Goal: Transaction & Acquisition: Purchase product/service

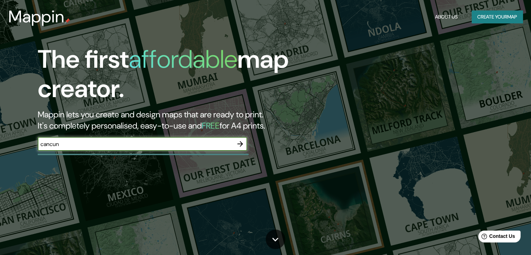
drag, startPoint x: 178, startPoint y: 146, endPoint x: 59, endPoint y: 112, distance: 123.6
click at [59, 112] on div "The first affordable map creator. Mappin lets you create and design maps that a…" at bounding box center [170, 101] width 319 height 113
type input "c"
type input "Cancun"
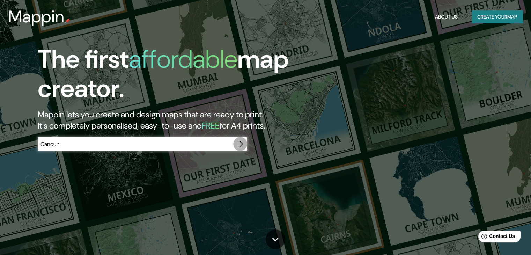
click at [238, 144] on icon "button" at bounding box center [240, 144] width 6 height 6
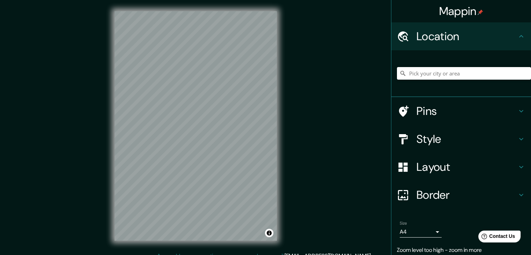
click at [295, 82] on div "Mappin Location Pins Style Layout Border Choose a border. Hint : you can make l…" at bounding box center [265, 131] width 531 height 263
click at [217, 120] on div at bounding box center [217, 118] width 6 height 6
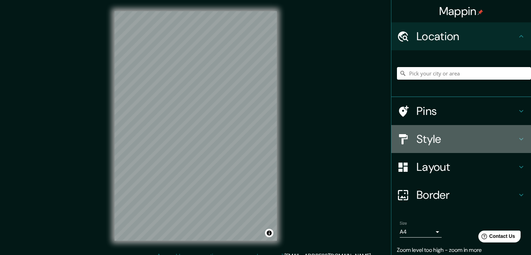
click at [448, 135] on h4 "Style" at bounding box center [466, 139] width 101 height 14
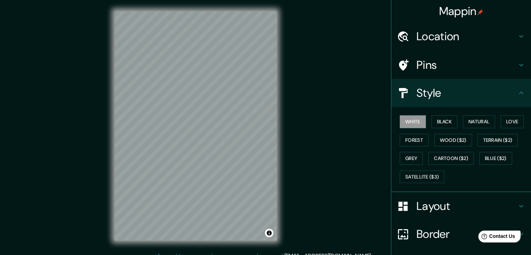
scroll to position [64, 0]
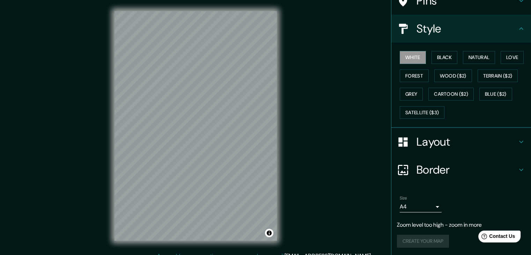
click at [319, 160] on div "Mappin Location Pins Style White Black Natural Love Forest Wood ($2) Terrain ($…" at bounding box center [265, 131] width 531 height 263
